Goal: Task Accomplishment & Management: Manage account settings

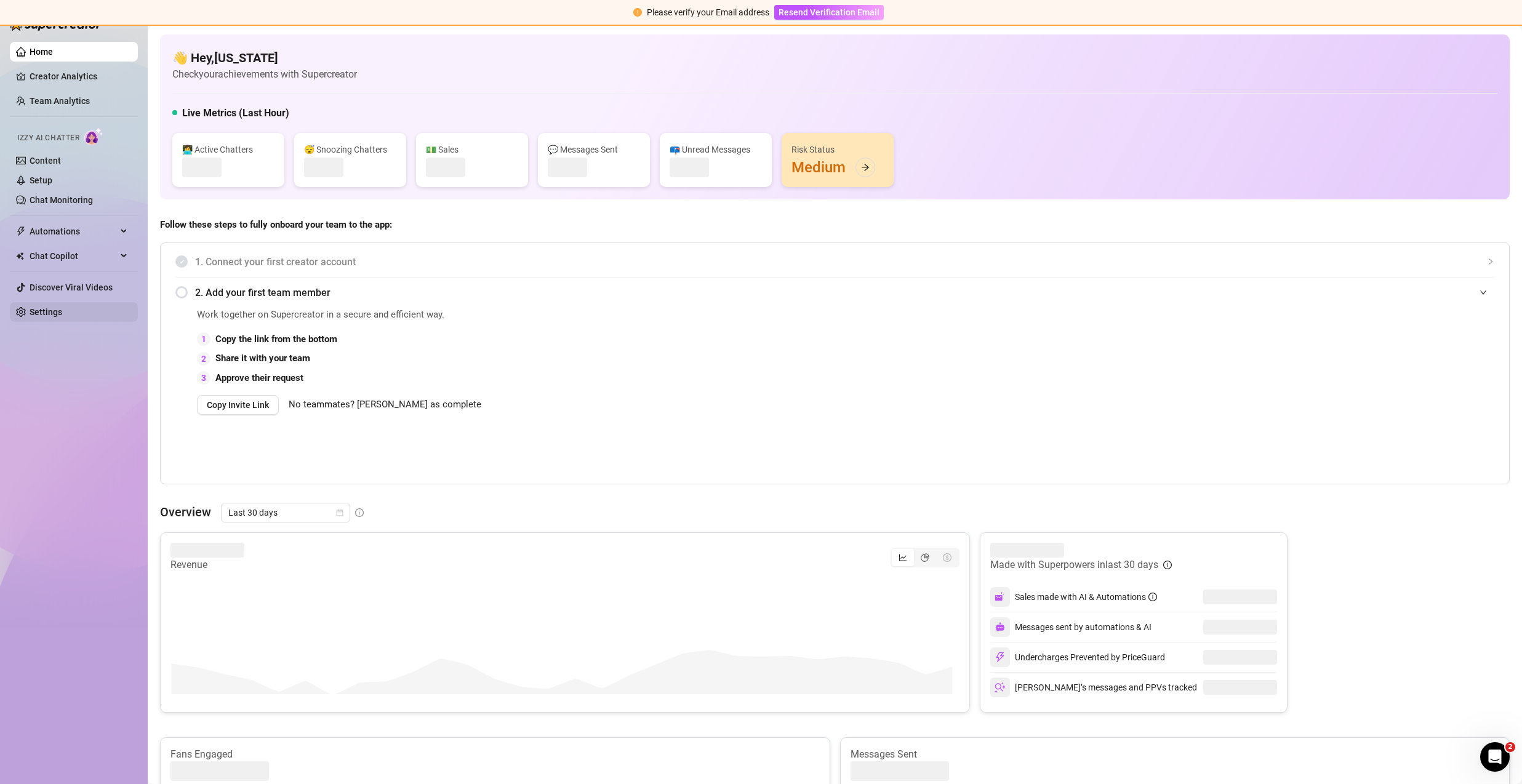
click at [56, 317] on link "Settings" at bounding box center [46, 312] width 32 height 10
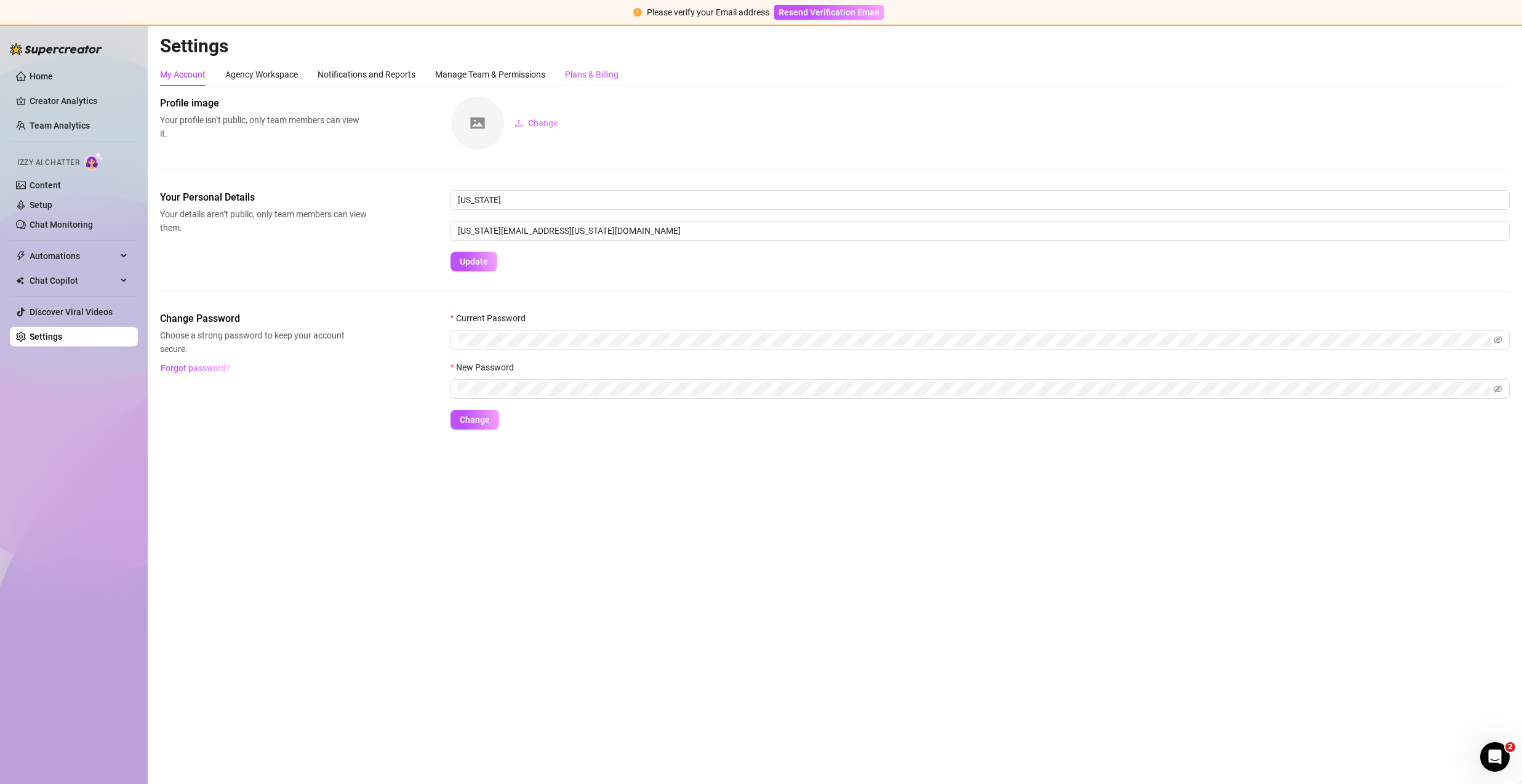
click at [582, 80] on div "Plans & Billing" at bounding box center [592, 74] width 53 height 13
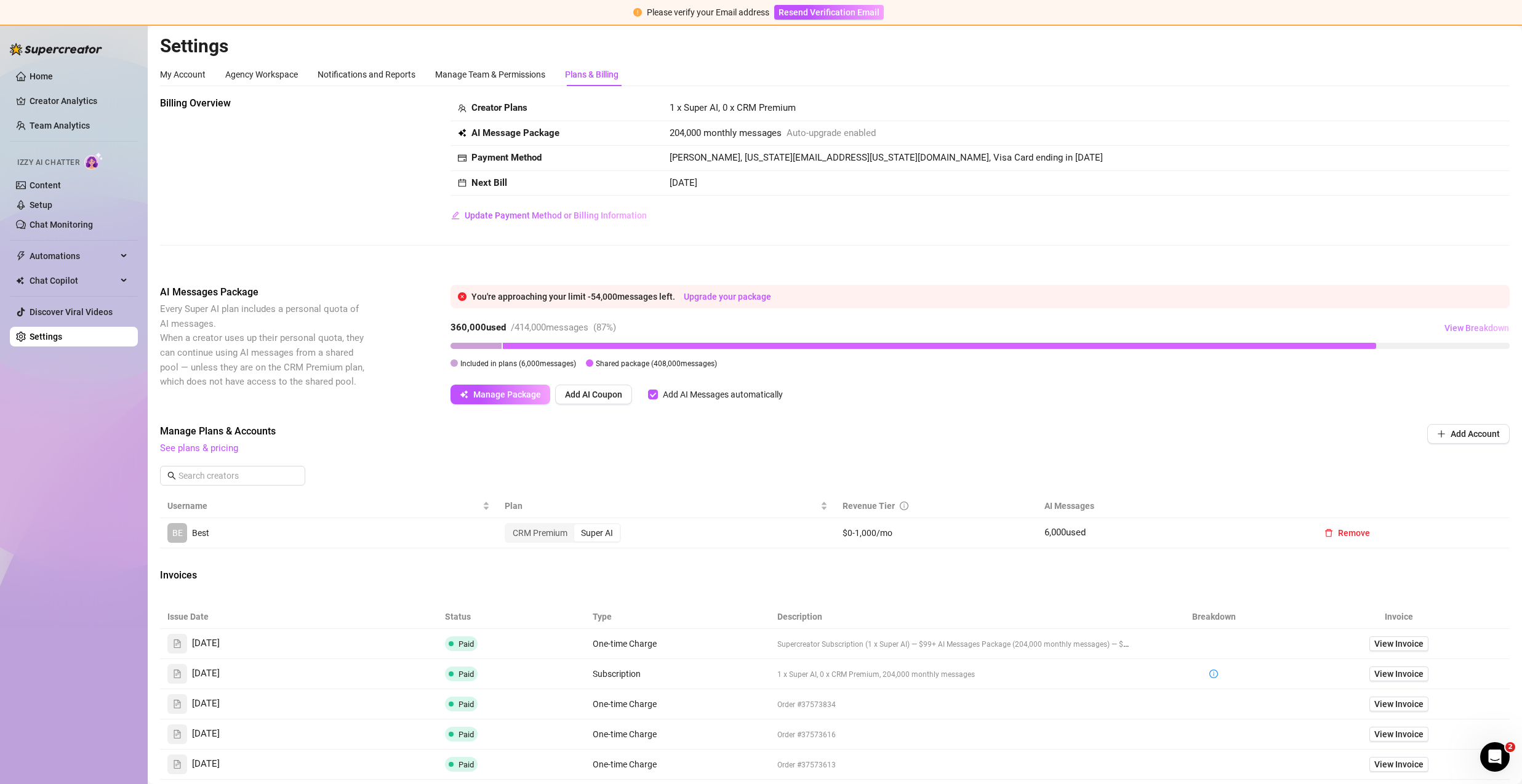
click at [1447, 325] on span "View Breakdown" at bounding box center [1477, 328] width 65 height 10
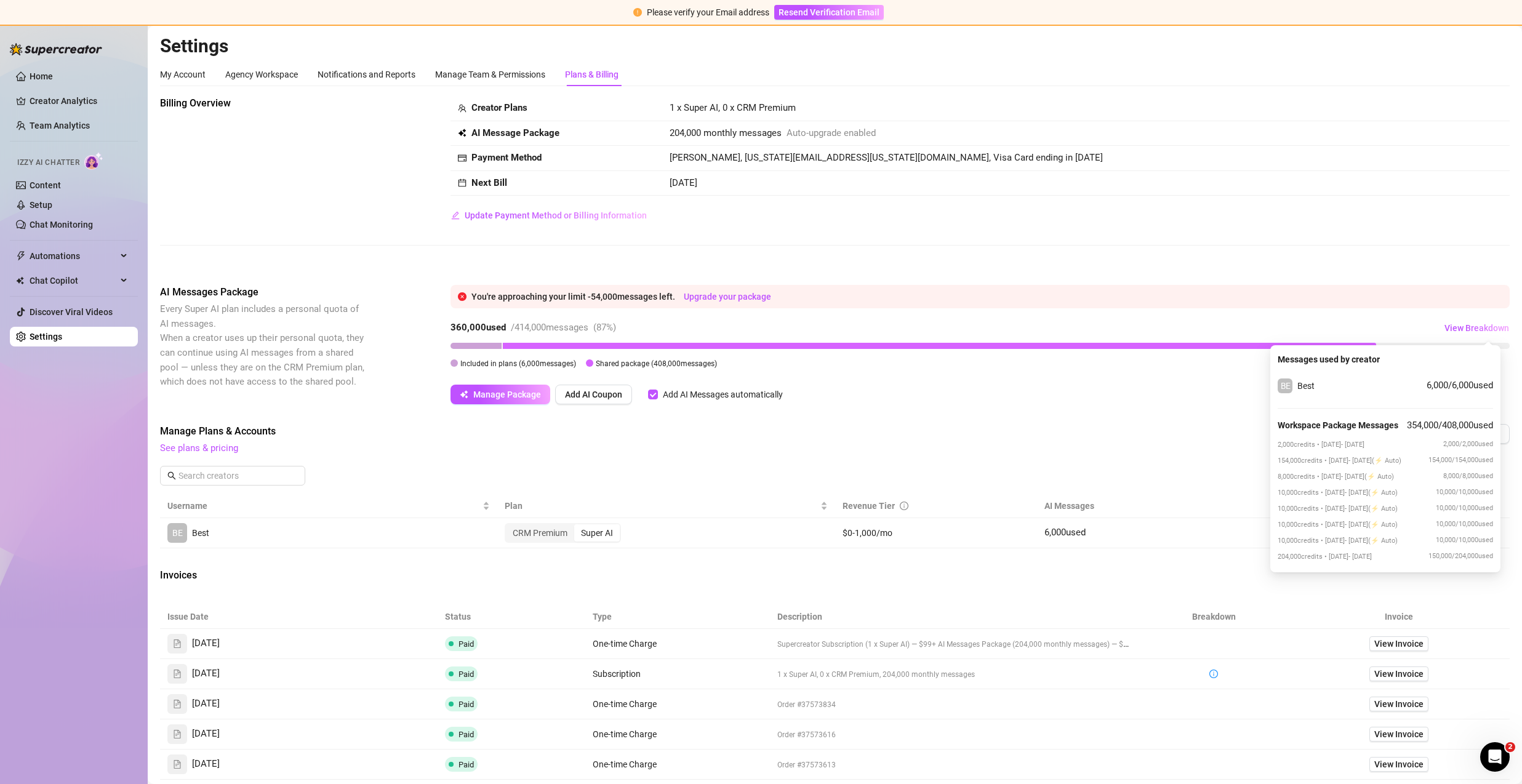
click at [1409, 560] on div "204,000 credits • 08/19/2025 - 09/19/2025 150,000 / 204,000 used" at bounding box center [1386, 555] width 216 height 13
click at [1372, 553] on span "204,000 credits • 08/19/2025 - 09/19/2025" at bounding box center [1325, 556] width 94 height 8
click at [1149, 409] on div "Billing Overview Creator Plans 1 x Super AI, 0 x CRM Premium AI Message Package…" at bounding box center [835, 487] width 1350 height 782
